Goal: Task Accomplishment & Management: Manage account settings

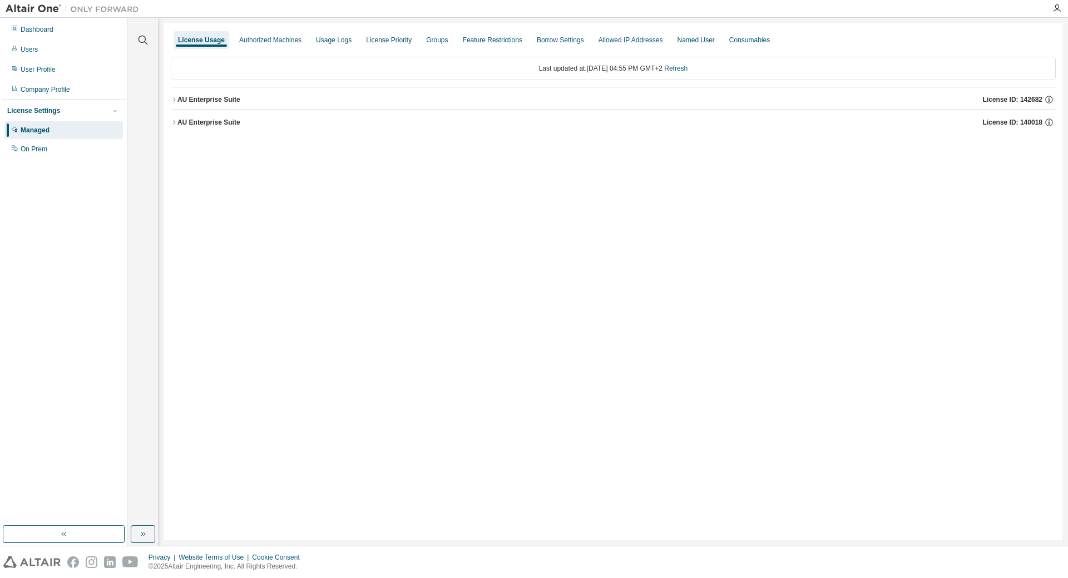
click at [178, 123] on div "AU Enterprise Suite" at bounding box center [209, 122] width 63 height 9
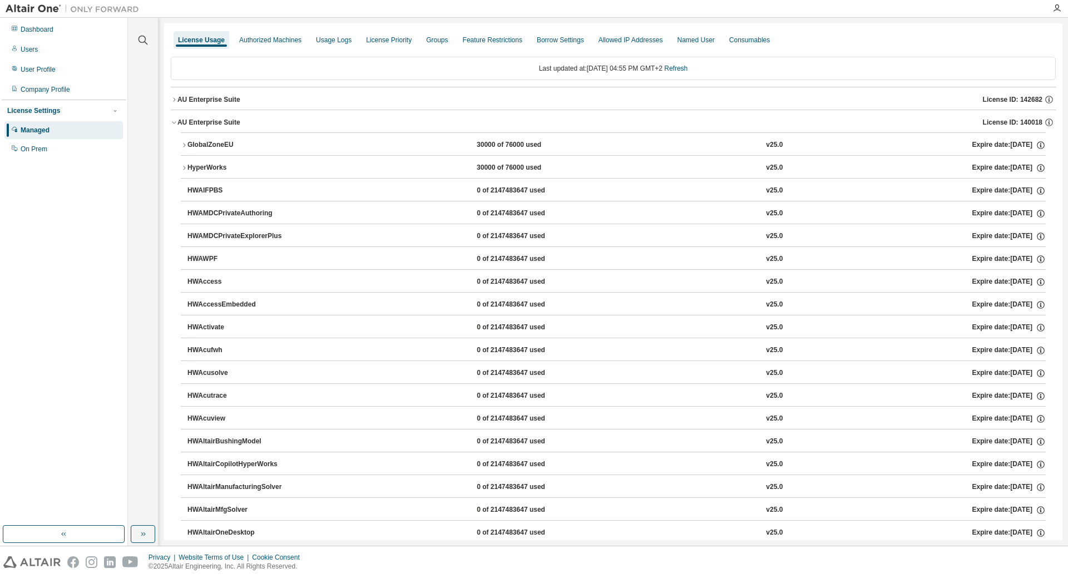
click at [189, 141] on div "GlobalZoneEU" at bounding box center [238, 145] width 100 height 10
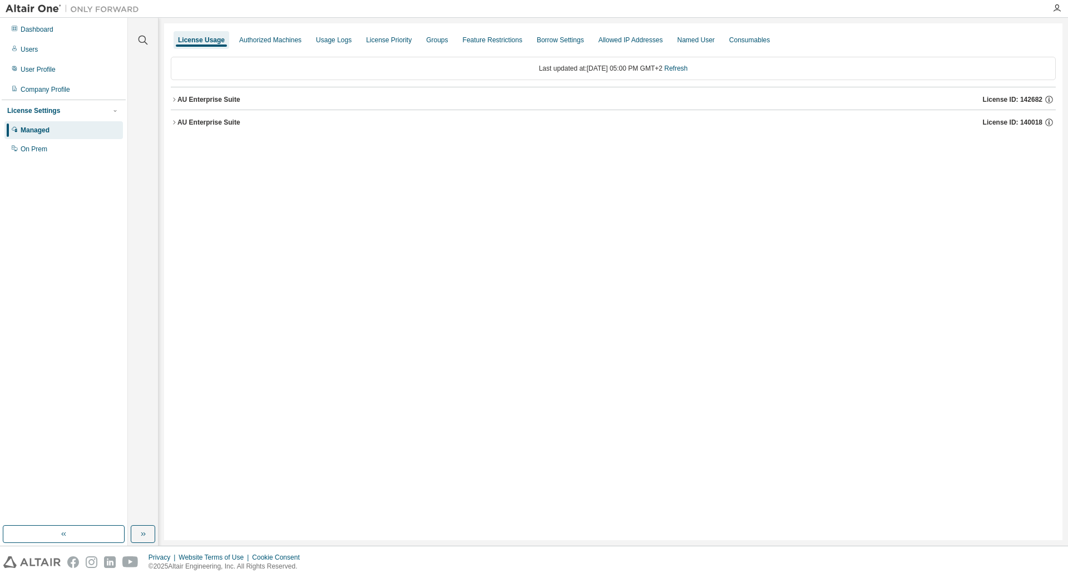
click at [175, 121] on icon "button" at bounding box center [174, 122] width 7 height 7
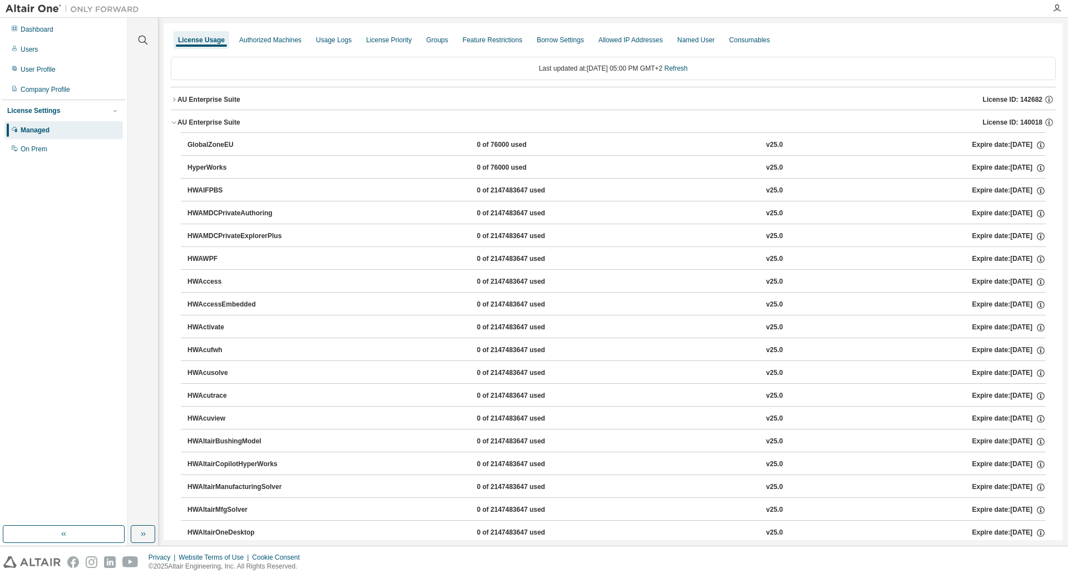
click at [173, 99] on icon "button" at bounding box center [174, 99] width 7 height 7
